Goal: Communication & Community: Answer question/provide support

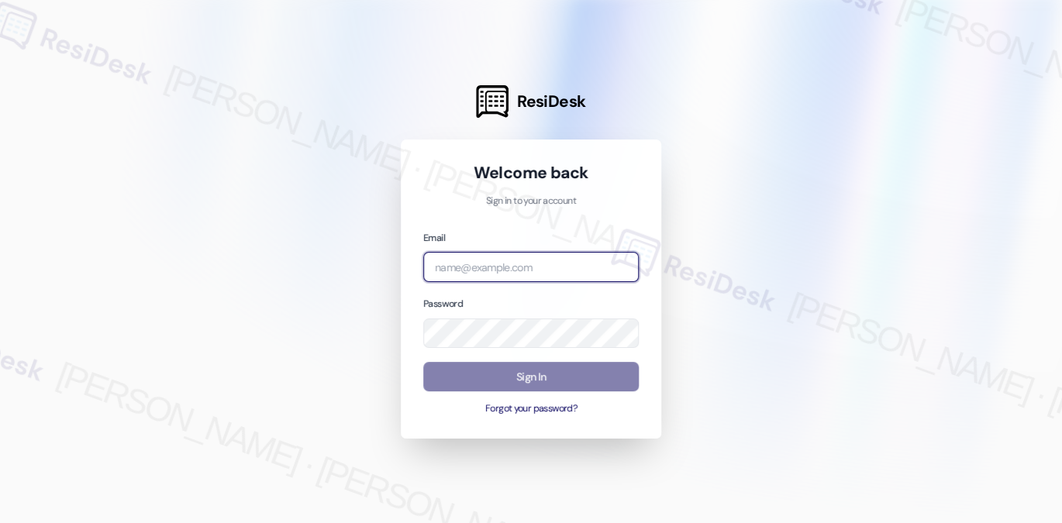
click at [514, 278] on input "email" at bounding box center [531, 267] width 216 height 30
type input "[EMAIL_ADDRESS][PERSON_NAME][PERSON_NAME][DOMAIN_NAME]"
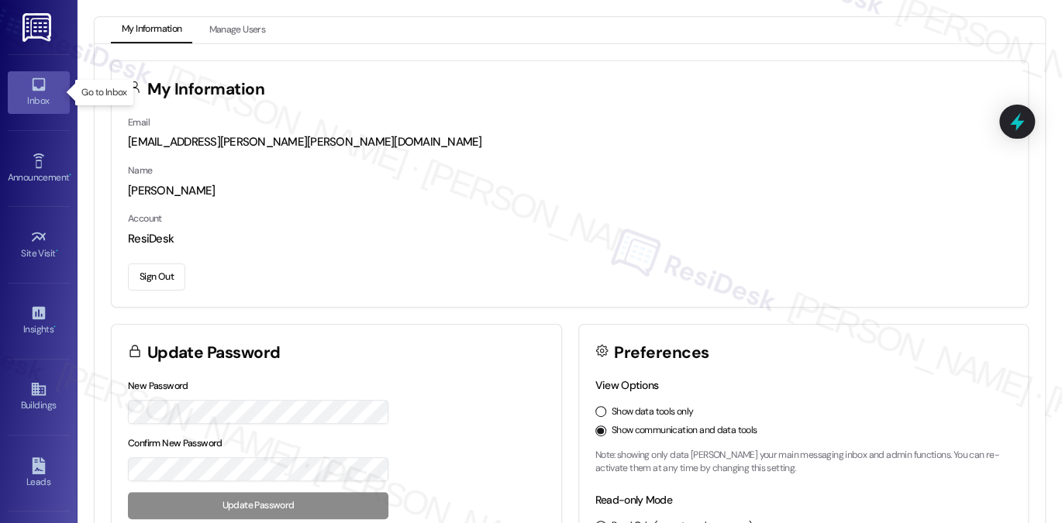
click at [25, 88] on link "Inbox" at bounding box center [39, 92] width 62 height 42
